Goal: Task Accomplishment & Management: Manage account settings

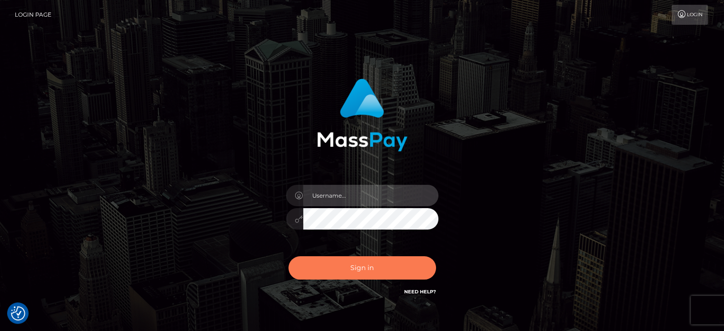
type input "kristy.ai"
click at [375, 267] on button "Sign in" at bounding box center [361, 267] width 147 height 23
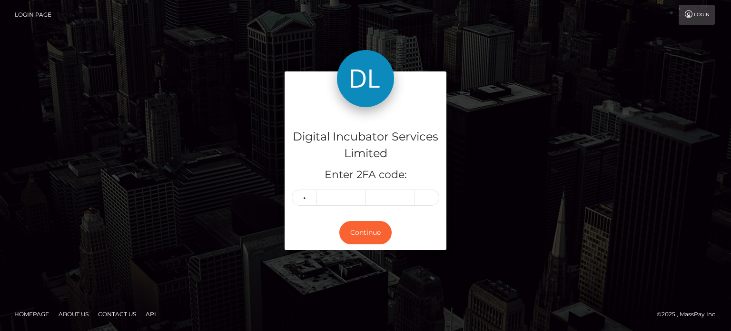
type input "8"
type input "4"
type input "9"
type input "8"
type input "2"
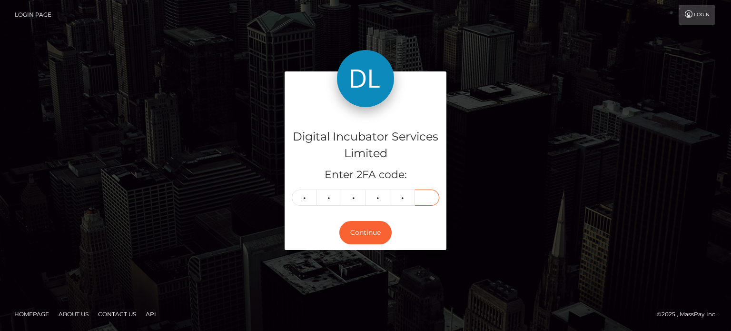
type input "7"
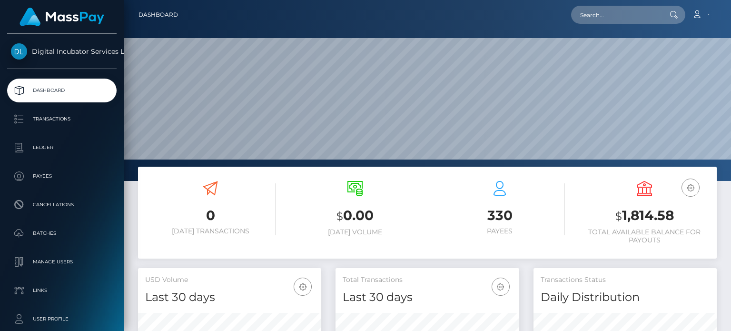
scroll to position [168, 183]
